Goal: Task Accomplishment & Management: Complete application form

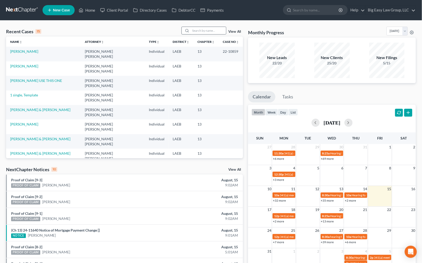
click at [185, 31] on div at bounding box center [186, 30] width 9 height 7
click at [197, 30] on input "search" at bounding box center [208, 30] width 35 height 7
type input "[PERSON_NAME]"
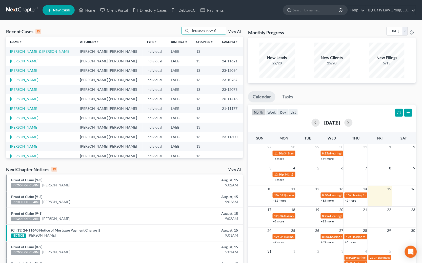
click at [36, 52] on link "[PERSON_NAME] & [PERSON_NAME]" at bounding box center [40, 51] width 60 height 4
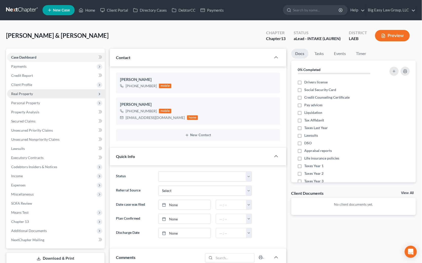
click at [41, 95] on span "Real Property" at bounding box center [56, 93] width 98 height 9
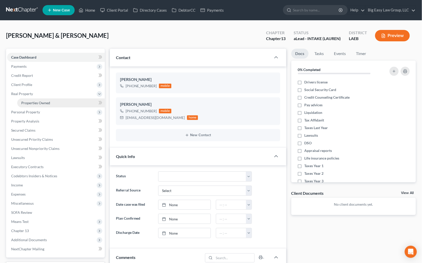
click at [41, 101] on span "Properties Owned" at bounding box center [35, 103] width 29 height 4
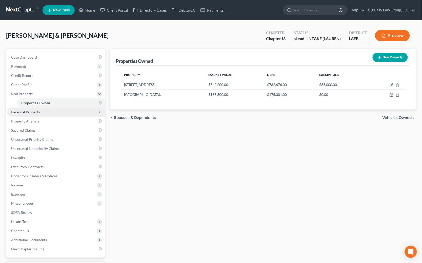
click at [63, 109] on span "Personal Property" at bounding box center [56, 111] width 98 height 9
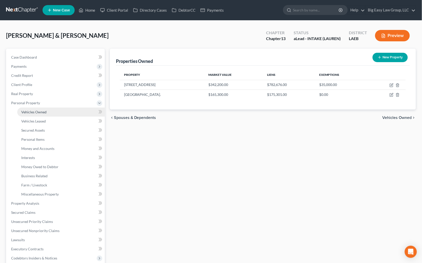
click at [63, 112] on link "Vehicles Owned" at bounding box center [61, 111] width 88 height 9
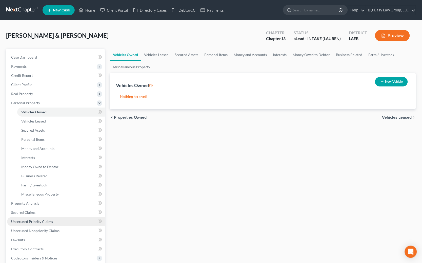
click at [59, 218] on link "Unsecured Priority Claims" at bounding box center [56, 221] width 98 height 9
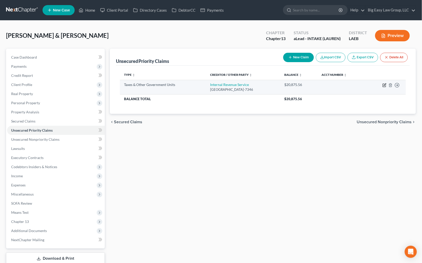
click at [385, 85] on icon "button" at bounding box center [385, 84] width 2 height 2
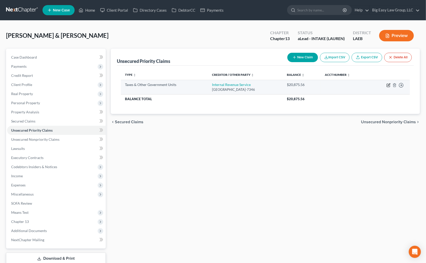
select select "0"
select select "39"
select select "0"
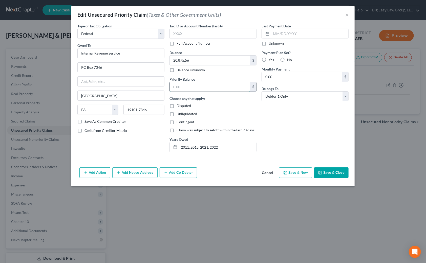
click at [221, 86] on input "text" at bounding box center [210, 87] width 81 height 10
type input "10,000"
drag, startPoint x: 338, startPoint y: 174, endPoint x: 323, endPoint y: 171, distance: 16.0
click at [338, 174] on button "Save & Close" at bounding box center [331, 172] width 34 height 11
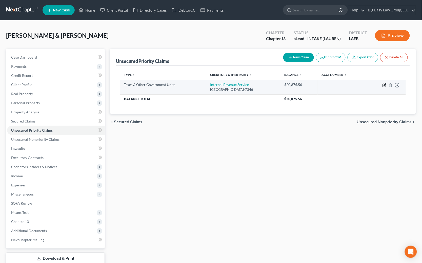
click at [384, 83] on icon "button" at bounding box center [385, 85] width 4 height 4
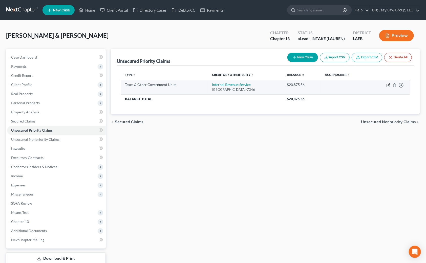
select select "0"
select select "39"
select select "0"
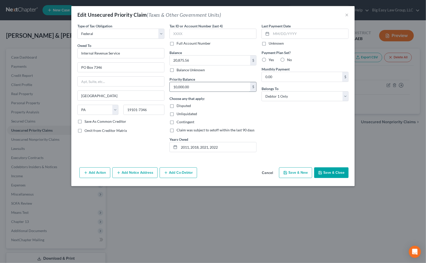
click at [203, 86] on input "10,000.00" at bounding box center [210, 87] width 81 height 10
type input "5,000"
click at [325, 166] on div "Add Action Add Notice Address Add Co-Debtor Cancel Save & New Save & Close" at bounding box center [213, 173] width 284 height 17
drag, startPoint x: 328, startPoint y: 172, endPoint x: 410, endPoint y: 169, distance: 82.6
click at [330, 171] on button "Save & Close" at bounding box center [331, 172] width 34 height 11
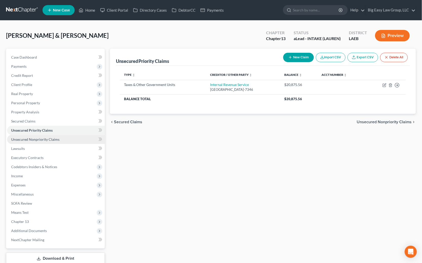
click at [45, 140] on span "Unsecured Nonpriority Claims" at bounding box center [35, 139] width 48 height 4
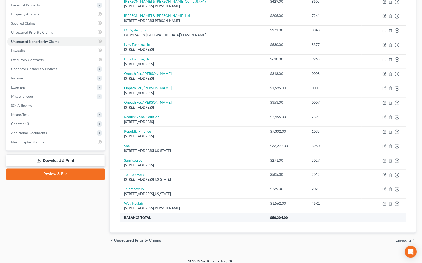
scroll to position [92, 0]
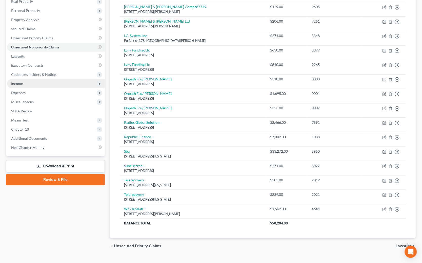
click at [27, 81] on span "Income" at bounding box center [56, 83] width 98 height 9
drag, startPoint x: 36, startPoint y: 82, endPoint x: 38, endPoint y: 85, distance: 4.0
click at [36, 82] on span "Income" at bounding box center [56, 83] width 98 height 9
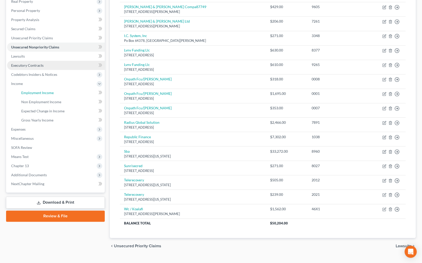
click at [41, 89] on link "Employment Income" at bounding box center [61, 92] width 88 height 9
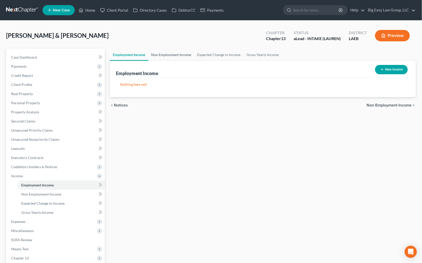
click at [165, 54] on link "Non Employment Income" at bounding box center [171, 55] width 46 height 12
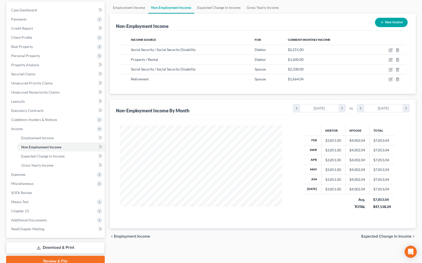
scroll to position [55, 0]
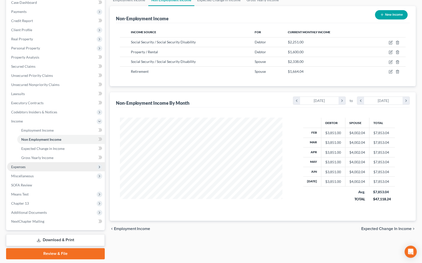
click at [57, 166] on span "Expenses" at bounding box center [56, 166] width 98 height 9
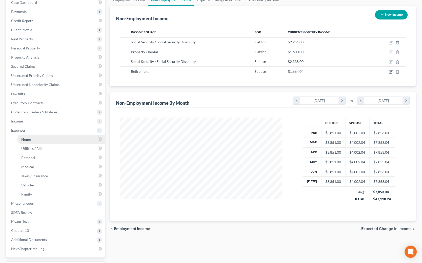
click at [56, 139] on link "Home" at bounding box center [61, 139] width 88 height 9
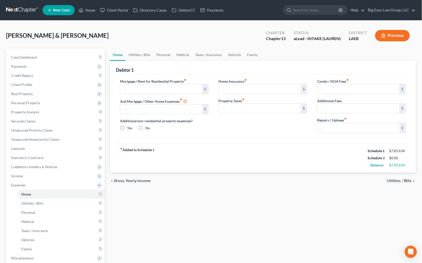
type input "2,540.00"
type input "1,035.00"
radio input "true"
type input "0.00"
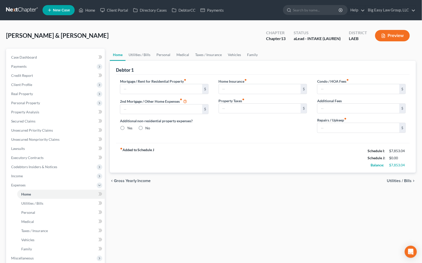
type input "0.00"
click at [135, 50] on link "Utilities / Bills" at bounding box center [140, 55] width 28 height 12
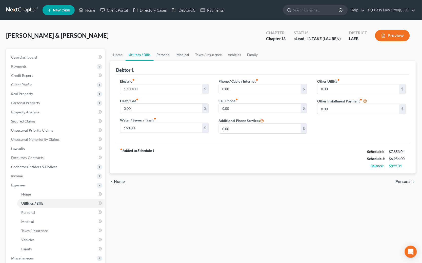
drag, startPoint x: 165, startPoint y: 50, endPoint x: 190, endPoint y: 52, distance: 24.6
click at [165, 50] on link "Personal" at bounding box center [164, 55] width 20 height 12
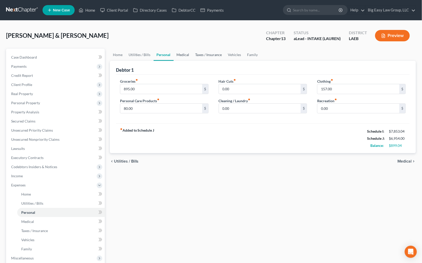
drag, startPoint x: 186, startPoint y: 57, endPoint x: 198, endPoint y: 53, distance: 12.5
click at [186, 57] on link "Medical" at bounding box center [183, 55] width 19 height 12
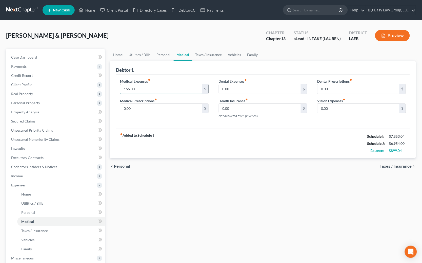
click at [152, 90] on input "166.00" at bounding box center [161, 89] width 82 height 10
click at [200, 56] on link "Taxes / Insurance" at bounding box center [208, 55] width 33 height 12
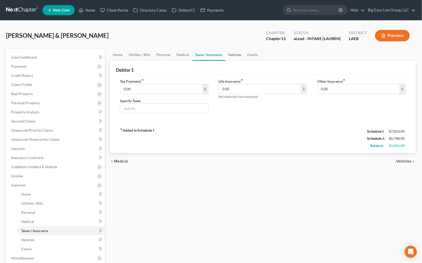
click at [240, 51] on link "Vehicles" at bounding box center [234, 55] width 19 height 12
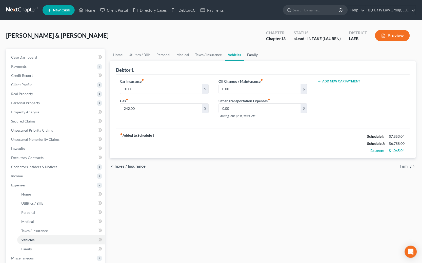
click at [247, 53] on link "Family" at bounding box center [252, 55] width 17 height 12
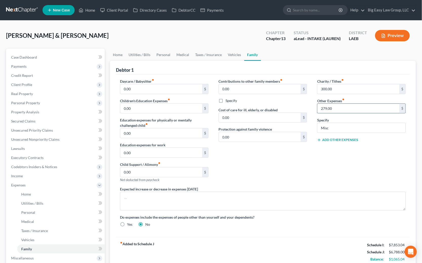
click at [341, 107] on input "279.00" at bounding box center [359, 109] width 82 height 10
drag, startPoint x: 337, startPoint y: 129, endPoint x: 270, endPoint y: 123, distance: 67.6
click at [243, 124] on div "Daycare / Babysitter fiber_manual_record 0.00 $ Children's Education Expenses f…" at bounding box center [263, 154] width 296 height 152
click at [240, 53] on link "Vehicles" at bounding box center [234, 55] width 19 height 12
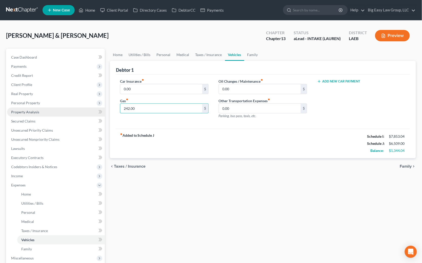
drag, startPoint x: 149, startPoint y: 109, endPoint x: 87, endPoint y: 110, distance: 62.8
click at [94, 110] on div "Petition Navigation Case Dashboard Payments Invoices Payments Payments Credit R…" at bounding box center [211, 195] width 415 height 292
drag, startPoint x: 158, startPoint y: 109, endPoint x: 85, endPoint y: 112, distance: 72.5
click at [85, 112] on div "Petition Navigation Case Dashboard Payments Invoices Payments Payments Credit R…" at bounding box center [211, 195] width 415 height 292
drag, startPoint x: 138, startPoint y: 108, endPoint x: 116, endPoint y: 105, distance: 21.9
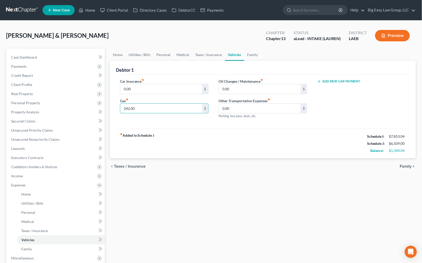
click at [116, 105] on div "Car Insurance fiber_manual_record 0.00 $ Gas fiber_manual_record 242.00 $" at bounding box center [164, 100] width 99 height 44
type input "200"
drag, startPoint x: 191, startPoint y: 197, endPoint x: 222, endPoint y: 190, distance: 32.1
click at [192, 195] on div "Home Utilities / Bills Personal Medical Taxes / Insurance Vehicles Family Debto…" at bounding box center [262, 195] width 311 height 292
drag, startPoint x: 324, startPoint y: 186, endPoint x: 314, endPoint y: 172, distance: 16.9
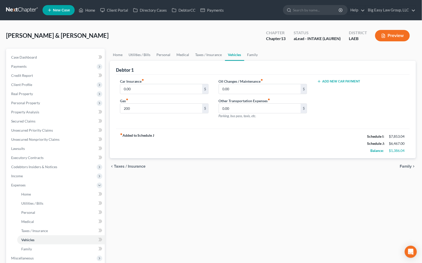
click at [324, 186] on div "Home Utilities / Bills Personal Medical Taxes / Insurance Vehicles Family Debto…" at bounding box center [262, 195] width 311 height 292
click at [247, 54] on link "Family" at bounding box center [252, 55] width 17 height 12
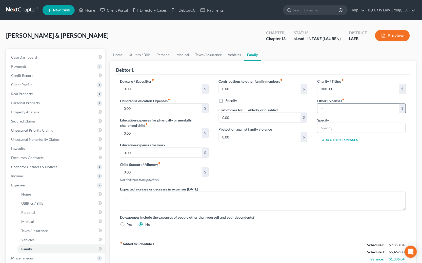
click at [325, 107] on input "text" at bounding box center [359, 109] width 82 height 10
type input "279"
click at [333, 127] on input "text" at bounding box center [362, 128] width 88 height 10
type input "Misc"
click at [326, 108] on input "279" at bounding box center [359, 109] width 82 height 10
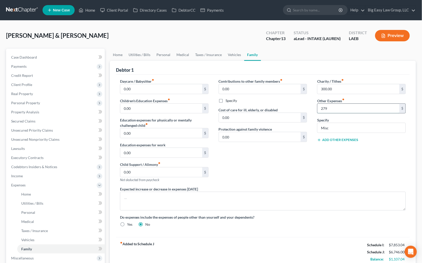
click at [325, 108] on input "279" at bounding box center [359, 109] width 82 height 10
click at [345, 156] on div "Charity / Tithes fiber_manual_record 300.00 $ Other Expenses fiber_manual_recor…" at bounding box center [361, 132] width 99 height 108
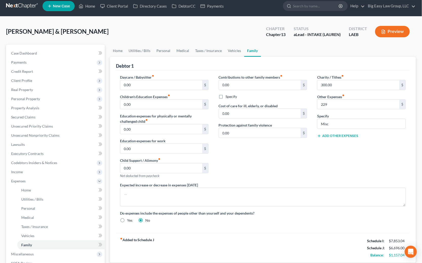
scroll to position [39, 0]
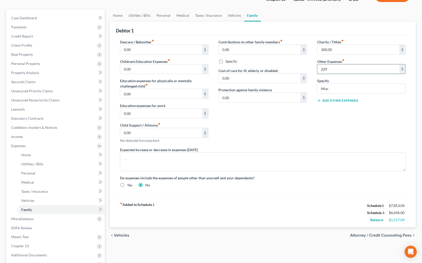
click at [328, 68] on input "229" at bounding box center [359, 69] width 82 height 10
click at [353, 117] on div "Charity / Tithes fiber_manual_record 300.00 $ Other Expenses fiber_manual_recor…" at bounding box center [361, 93] width 99 height 108
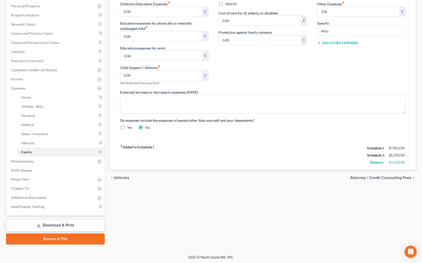
scroll to position [97, 0]
click at [54, 161] on span "Miscellaneous" at bounding box center [56, 160] width 98 height 9
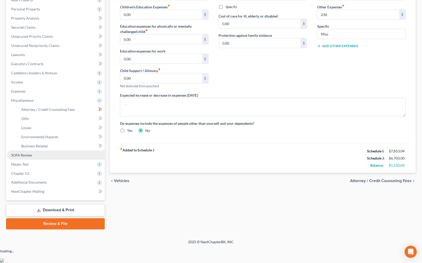
scroll to position [79, 0]
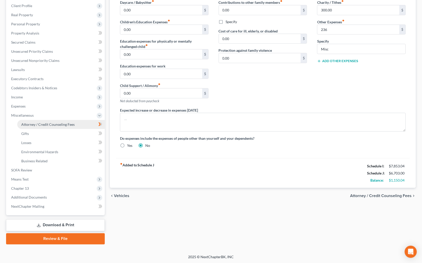
click at [65, 125] on span "Attorney / Credit Counseling Fees" at bounding box center [47, 124] width 53 height 4
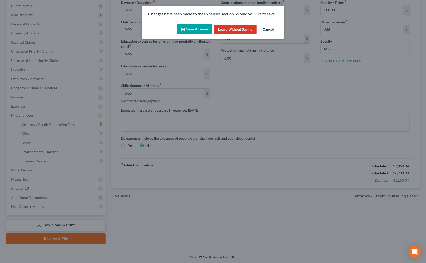
click at [207, 28] on button "Save & Leave" at bounding box center [194, 29] width 35 height 11
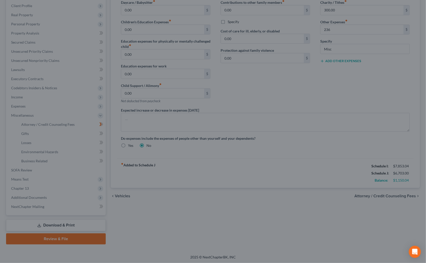
type input "236.00"
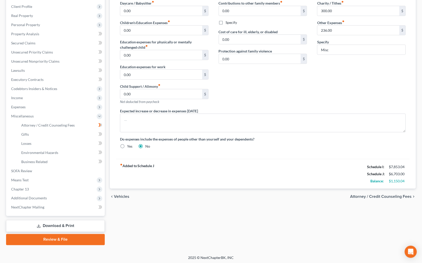
select select "0"
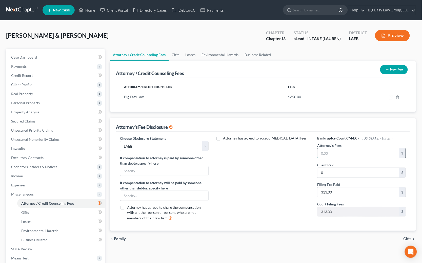
click at [331, 150] on input "text" at bounding box center [359, 153] width 82 height 10
type input "4,000"
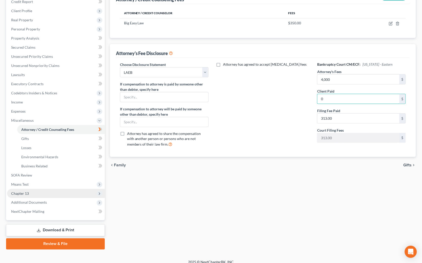
scroll to position [79, 0]
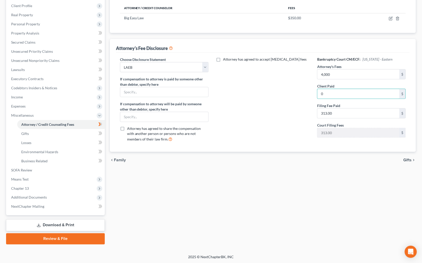
click at [69, 220] on link "Download & Print" at bounding box center [55, 225] width 99 height 12
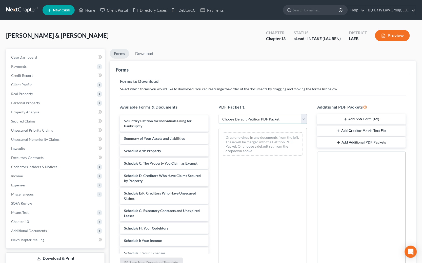
click at [244, 120] on select "Choose Default Petition PDF Packet Complete Bankruptcy Petition (all forms and …" at bounding box center [263, 119] width 89 height 10
select select "0"
click at [219, 114] on select "Choose Default Petition PDF Packet Complete Bankruptcy Petition (all forms and …" at bounding box center [263, 119] width 89 height 10
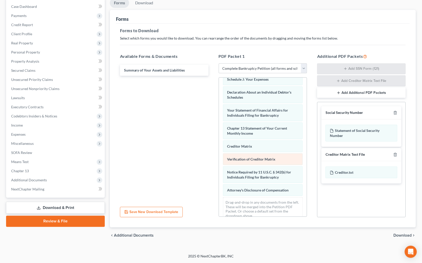
scroll to position [138, 0]
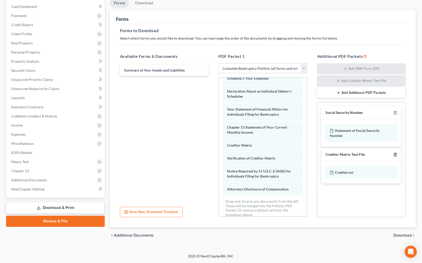
click at [394, 154] on icon "button" at bounding box center [395, 154] width 2 height 3
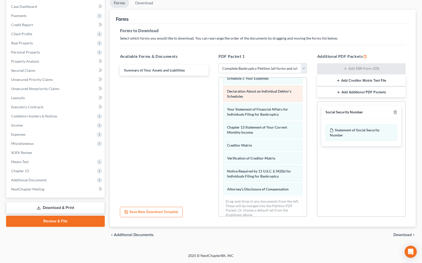
scroll to position [50, 0]
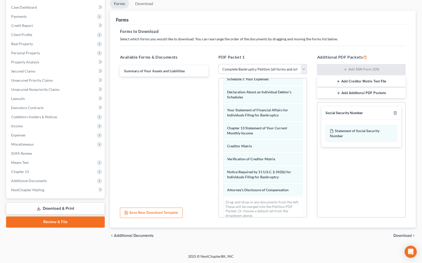
click at [397, 235] on span "Download" at bounding box center [403, 235] width 18 height 4
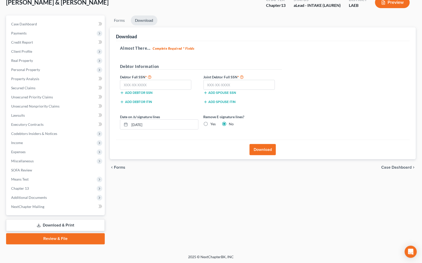
click at [136, 79] on label "Debtor Full SSN *" at bounding box center [159, 77] width 84 height 6
click at [138, 84] on input "text" at bounding box center [156, 85] width 72 height 10
click at [47, 54] on span "Client Profile" at bounding box center [56, 51] width 98 height 9
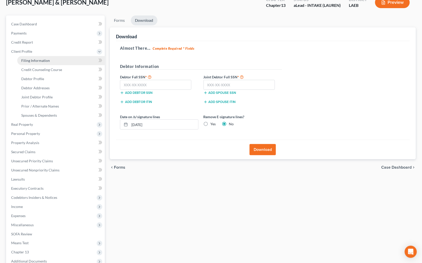
drag, startPoint x: 57, startPoint y: 61, endPoint x: 48, endPoint y: 59, distance: 9.3
click at [57, 61] on link "Filing Information" at bounding box center [61, 60] width 88 height 9
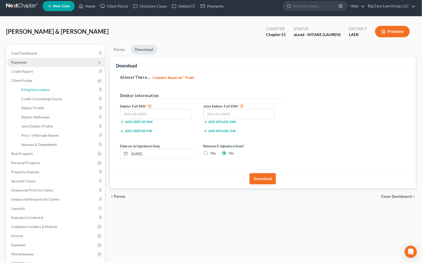
select select "1"
select select "3"
select select "19"
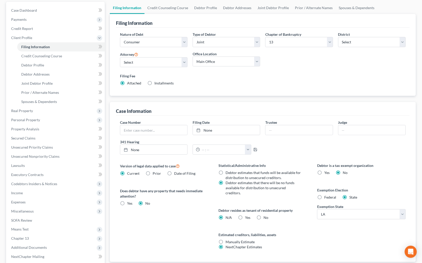
scroll to position [47, 0]
click at [49, 60] on link "Debtor Profile" at bounding box center [61, 64] width 88 height 9
select select "1"
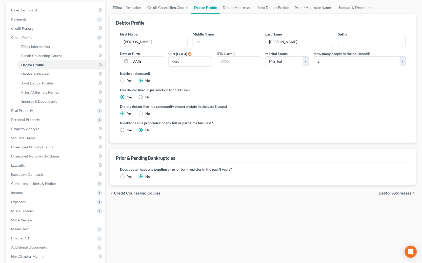
radio input "true"
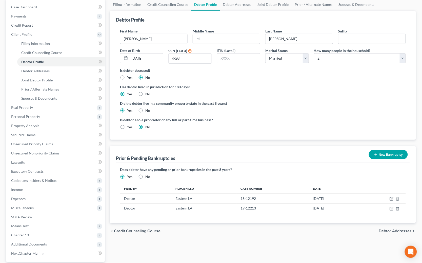
scroll to position [97, 0]
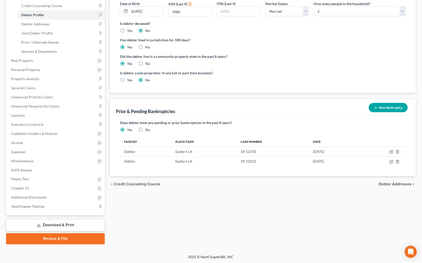
click at [380, 106] on button "New Bankruptcy" at bounding box center [388, 107] width 39 height 9
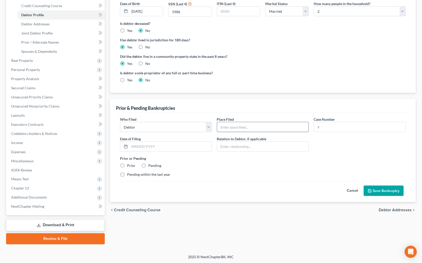
click at [227, 126] on input "text" at bounding box center [262, 127] width 91 height 10
click at [252, 125] on input "text" at bounding box center [262, 127] width 91 height 10
type input "Eastern District of LA"
drag, startPoint x: 356, startPoint y: 121, endPoint x: 354, endPoint y: 125, distance: 5.0
click at [356, 121] on div "Case Number" at bounding box center [359, 123] width 97 height 15
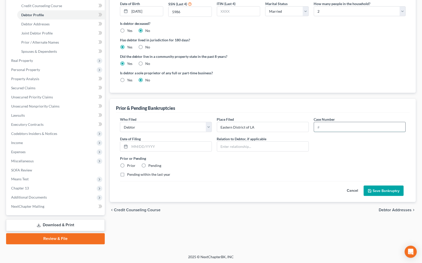
click at [354, 126] on input "text" at bounding box center [359, 127] width 91 height 10
type input "15-12470"
click at [160, 146] on input "text" at bounding box center [171, 147] width 82 height 10
type input "[DATE]"
click at [131, 166] on label "Prior" at bounding box center [131, 165] width 8 height 5
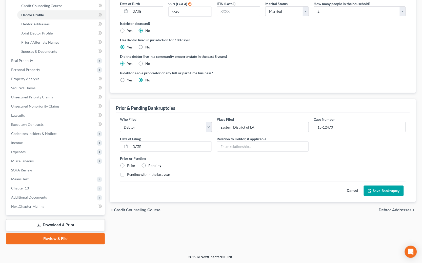
click at [131, 166] on input "Prior" at bounding box center [130, 164] width 3 height 3
radio input "true"
click at [373, 189] on button "Save Bankruptcy" at bounding box center [384, 190] width 40 height 11
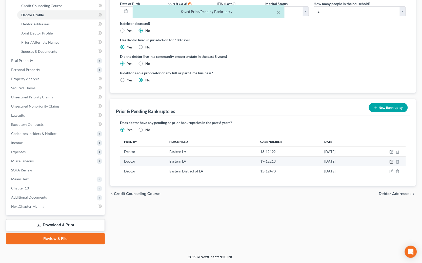
click at [392, 161] on icon "button" at bounding box center [392, 161] width 2 height 2
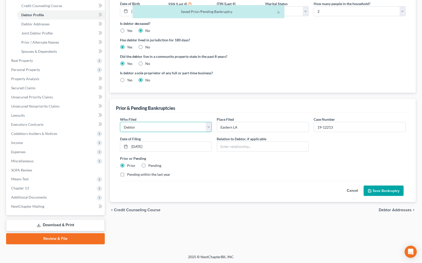
click at [210, 126] on select "Debtor Other" at bounding box center [166, 127] width 92 height 10
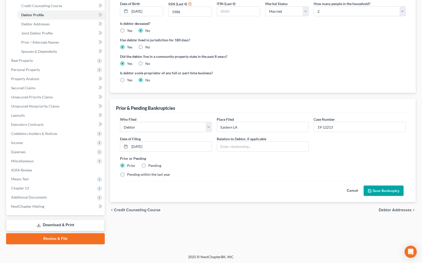
click at [386, 188] on button "Save Bankruptcy" at bounding box center [384, 190] width 40 height 11
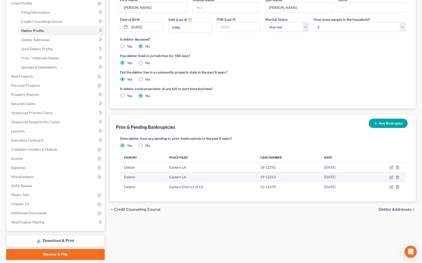
scroll to position [97, 0]
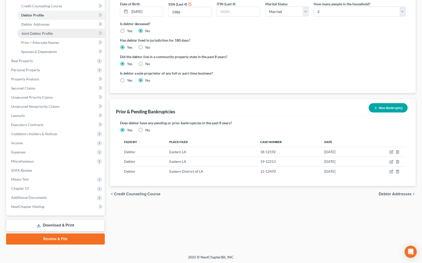
click at [61, 36] on link "Joint Debtor Profile" at bounding box center [61, 33] width 88 height 9
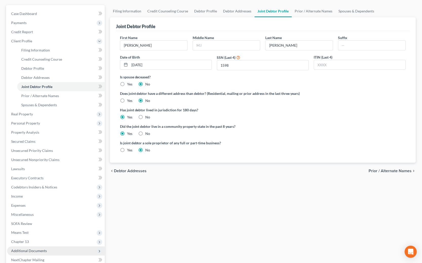
scroll to position [97, 0]
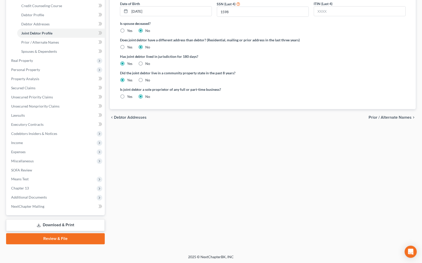
click at [73, 228] on link "Download & Print" at bounding box center [55, 225] width 99 height 12
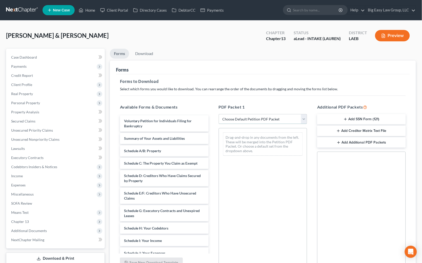
click at [232, 121] on select "Choose Default Petition PDF Packet Complete Bankruptcy Petition (all forms and …" at bounding box center [263, 119] width 89 height 10
select select "0"
click at [219, 114] on select "Choose Default Petition PDF Packet Complete Bankruptcy Petition (all forms and …" at bounding box center [263, 119] width 89 height 10
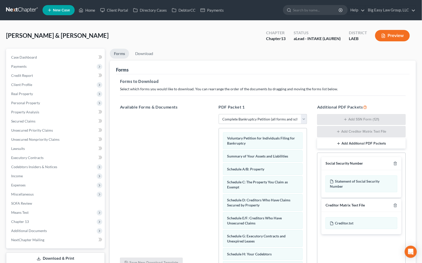
click at [235, 125] on div "PDF Packet 1 Choose Default Petition PDF Packet Complete Bankruptcy Petition (a…" at bounding box center [263, 186] width 99 height 172
drag, startPoint x: 240, startPoint y: 157, endPoint x: 159, endPoint y: 145, distance: 81.7
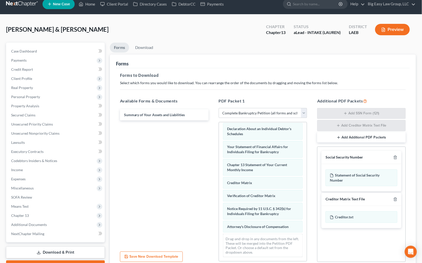
scroll to position [9, 0]
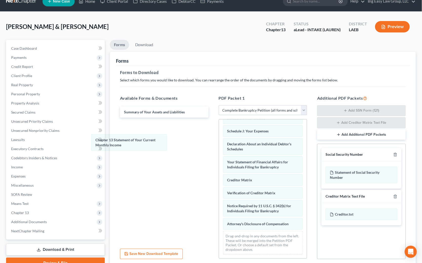
click at [219, 143] on div "Chapter 13 Statement of Your Current Monthly Income Voluntary Petition for Indi…" at bounding box center [263, 125] width 88 height 266
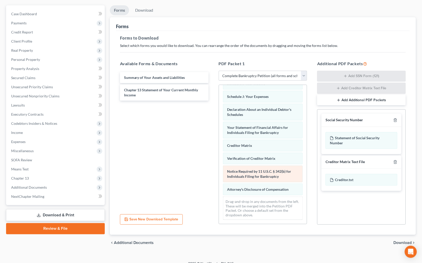
scroll to position [49, 0]
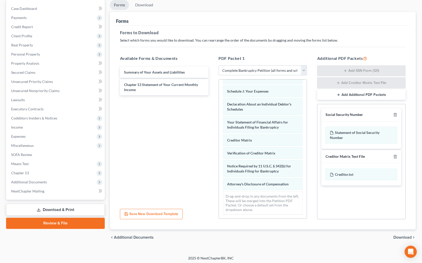
drag, startPoint x: 395, startPoint y: 154, endPoint x: 395, endPoint y: 164, distance: 9.6
click at [395, 154] on div at bounding box center [394, 156] width 6 height 5
click at [397, 157] on icon "button" at bounding box center [395, 156] width 4 height 4
click at [401, 235] on span "Download" at bounding box center [403, 237] width 18 height 4
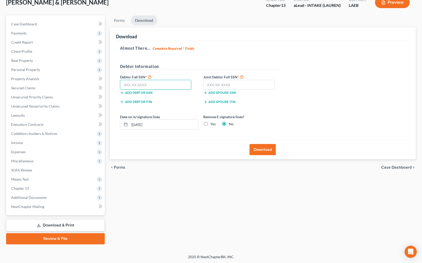
click at [163, 85] on input "text" at bounding box center [156, 85] width 72 height 10
type input "435-04-5986"
click at [229, 88] on input "text" at bounding box center [240, 85] width 72 height 10
type input "435-98-1598"
click at [261, 153] on button "Download" at bounding box center [263, 149] width 26 height 11
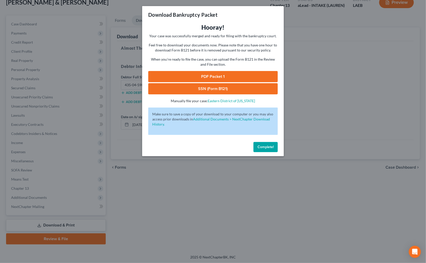
click at [244, 81] on link "PDF Packet 1" at bounding box center [213, 76] width 130 height 11
drag, startPoint x: 168, startPoint y: 88, endPoint x: 165, endPoint y: 87, distance: 3.1
click at [168, 88] on link "SSN (Form B121)" at bounding box center [213, 88] width 130 height 11
click at [260, 146] on span "Complete!" at bounding box center [266, 147] width 16 height 4
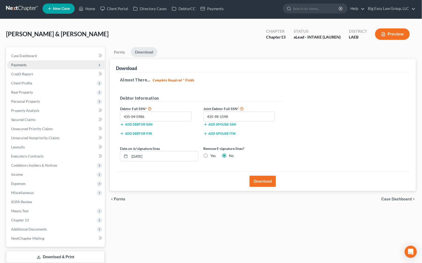
scroll to position [0, 0]
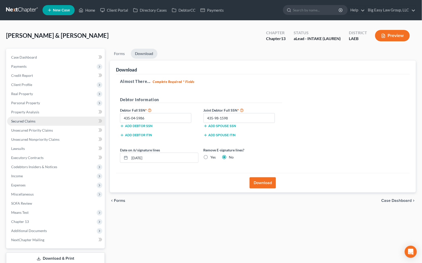
click at [53, 116] on link "Secured Claims" at bounding box center [56, 120] width 98 height 9
